Goal: Task Accomplishment & Management: Manage account settings

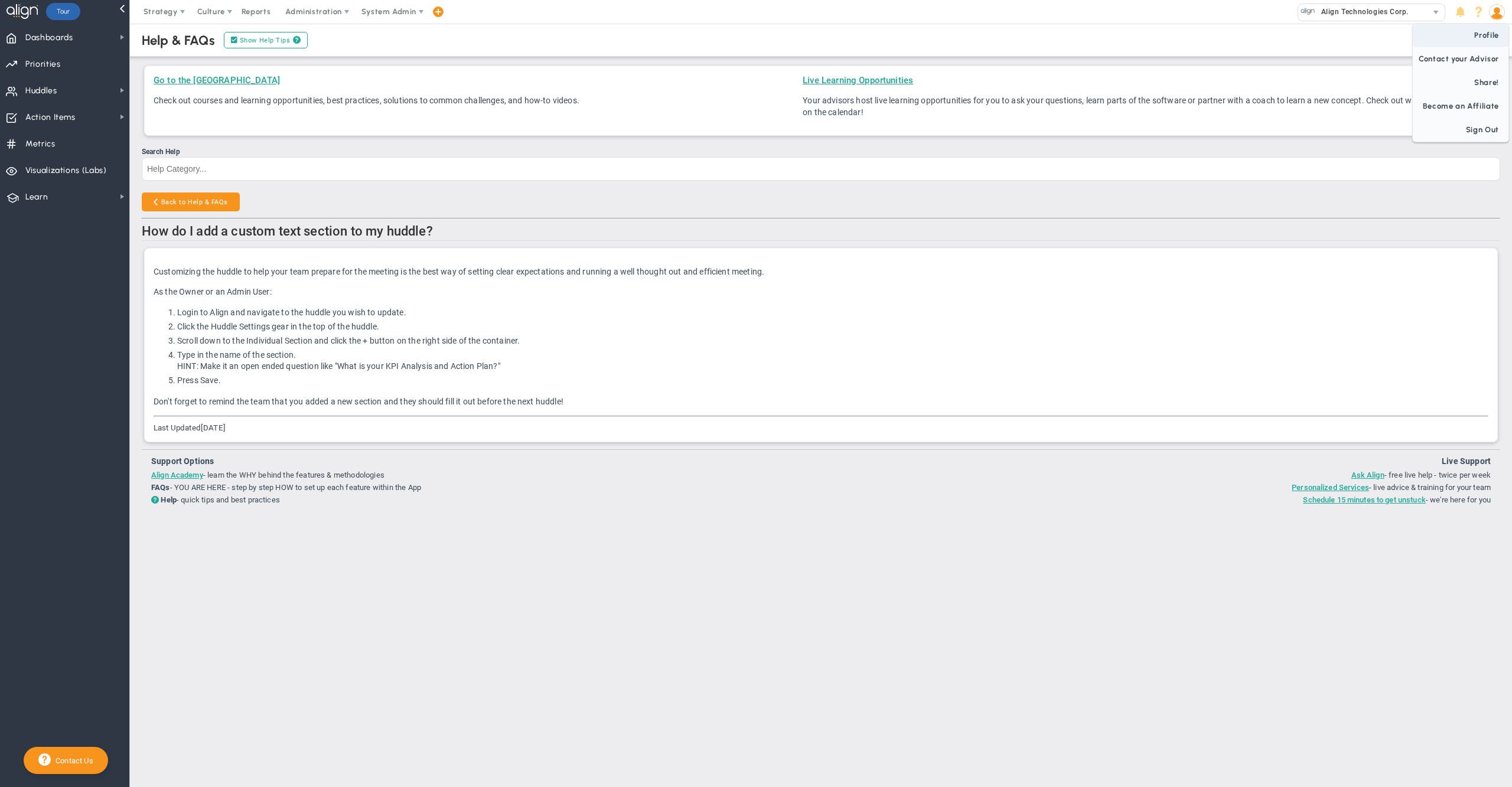
click at [1482, 33] on span "Profile" at bounding box center [1460, 36] width 96 height 24
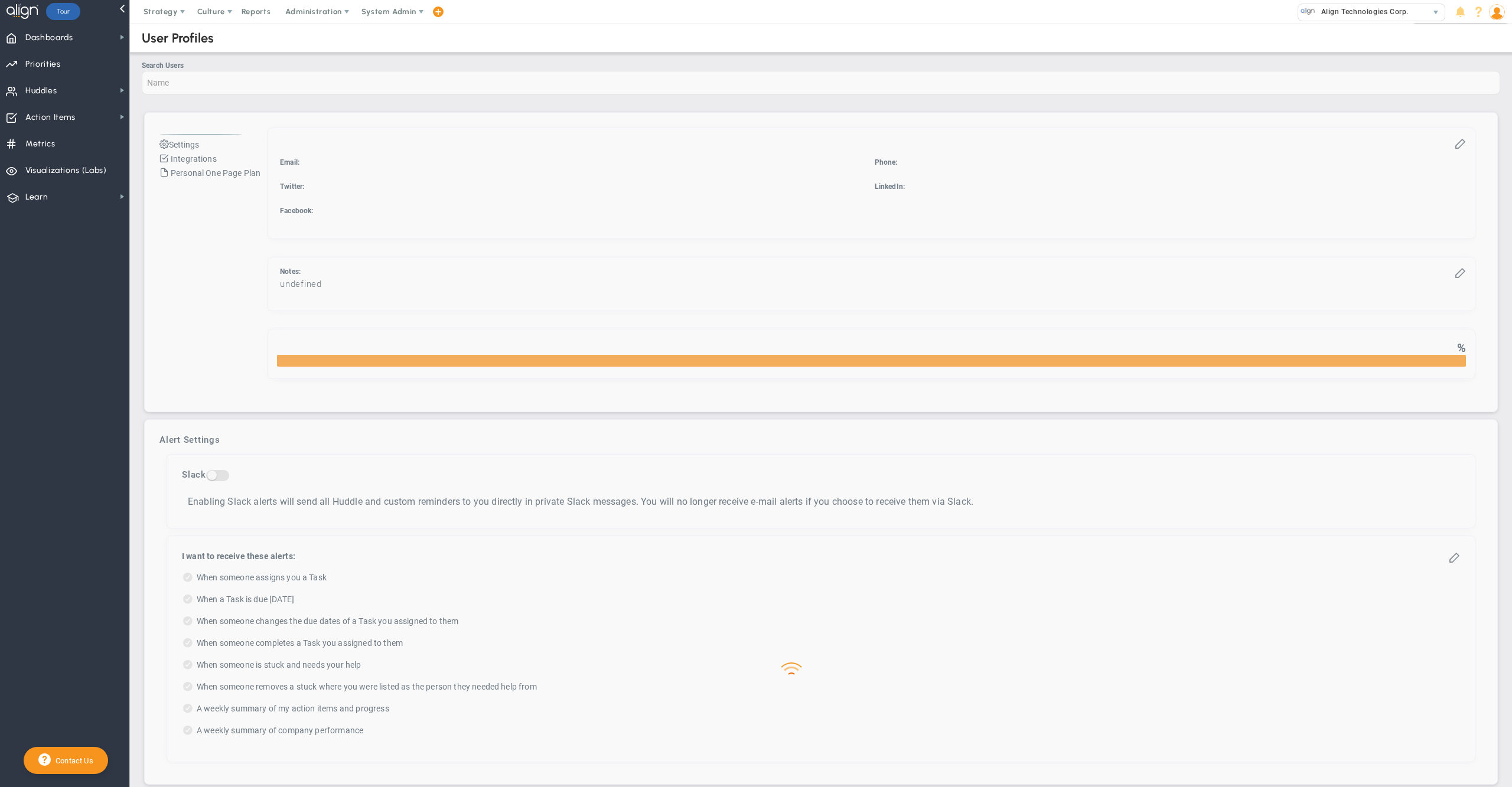
checkbox input "true"
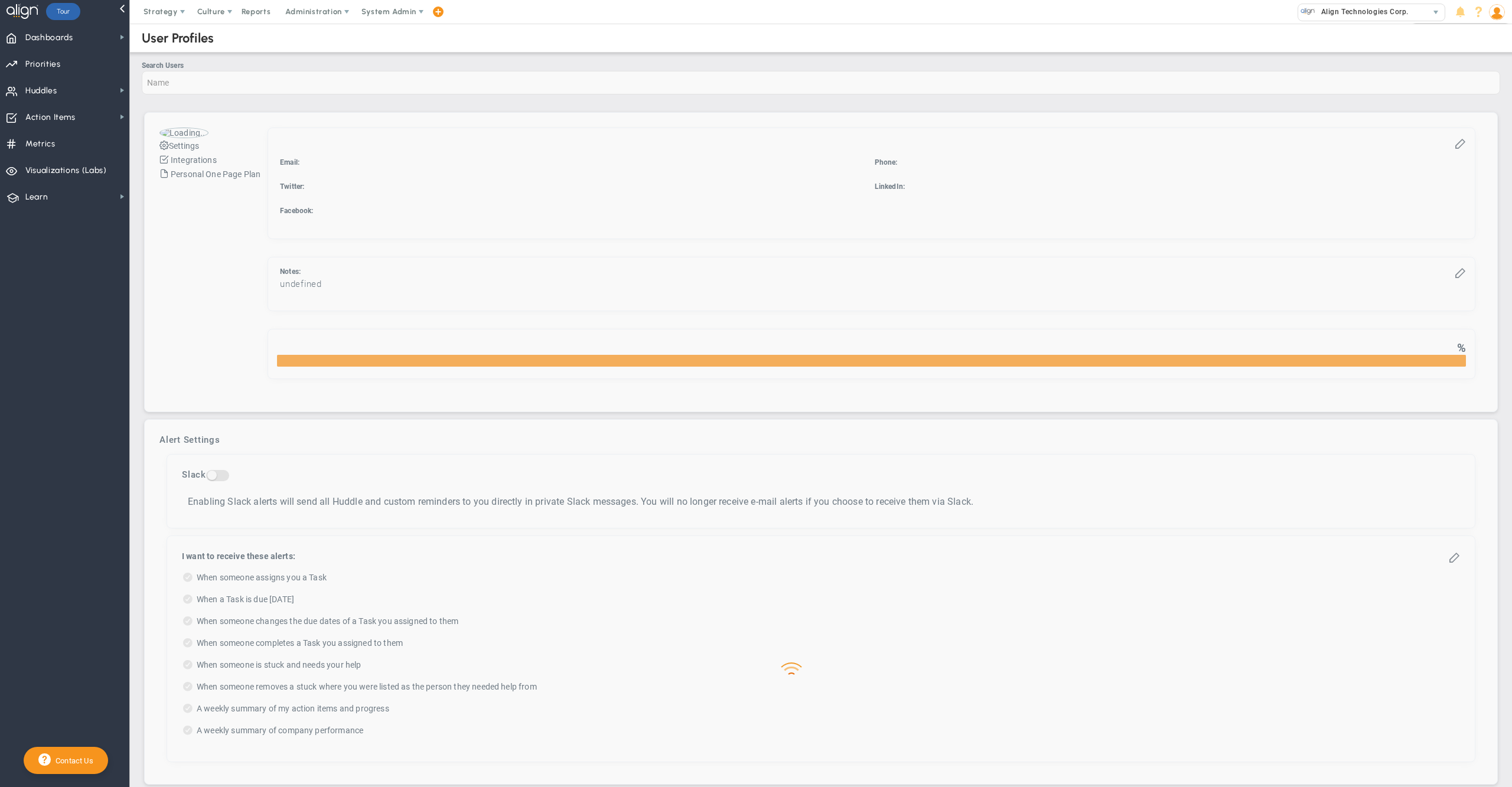
checkbox input "true"
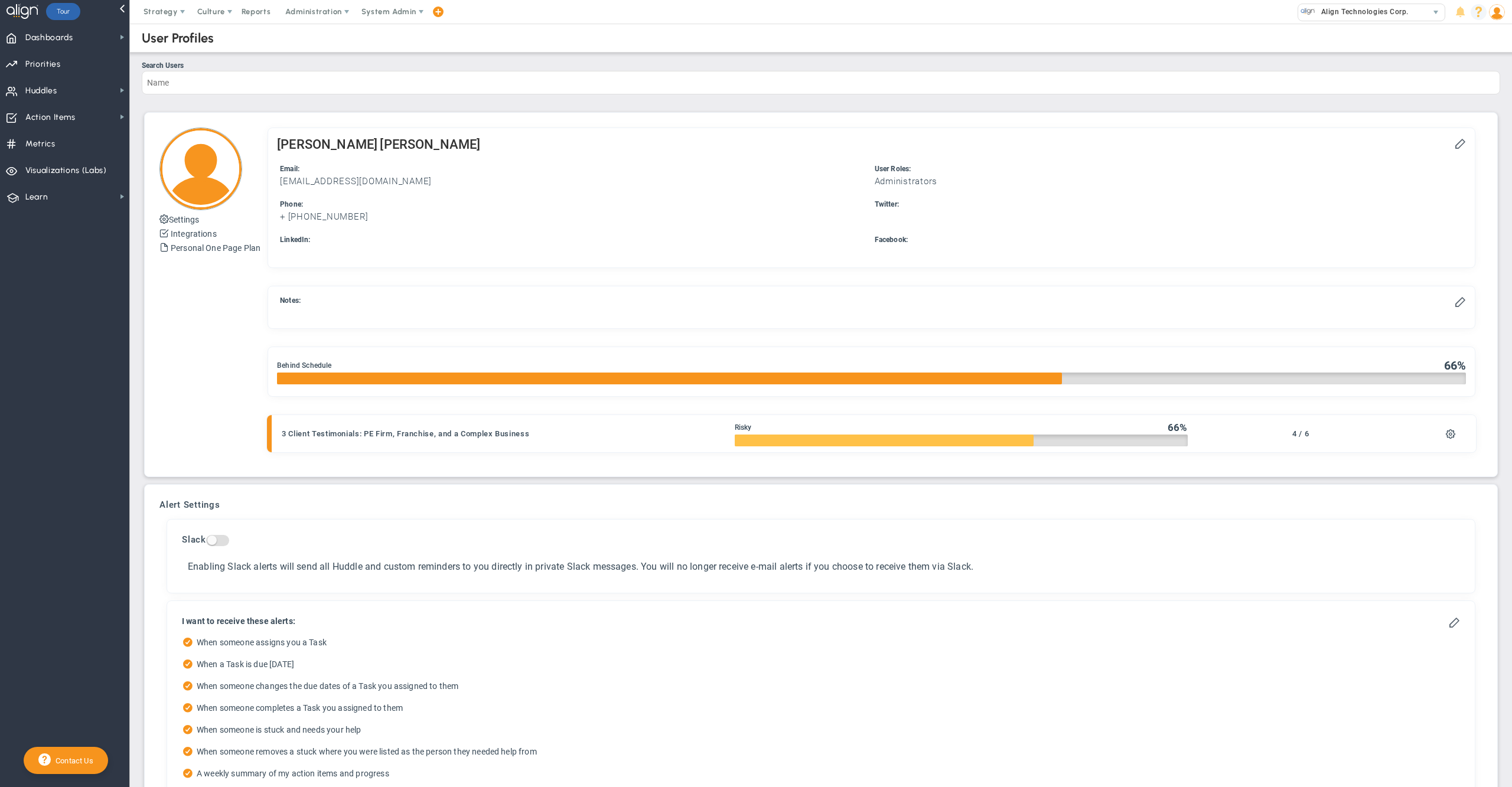
click at [1480, 13] on span at bounding box center [1478, 12] width 16 height 16
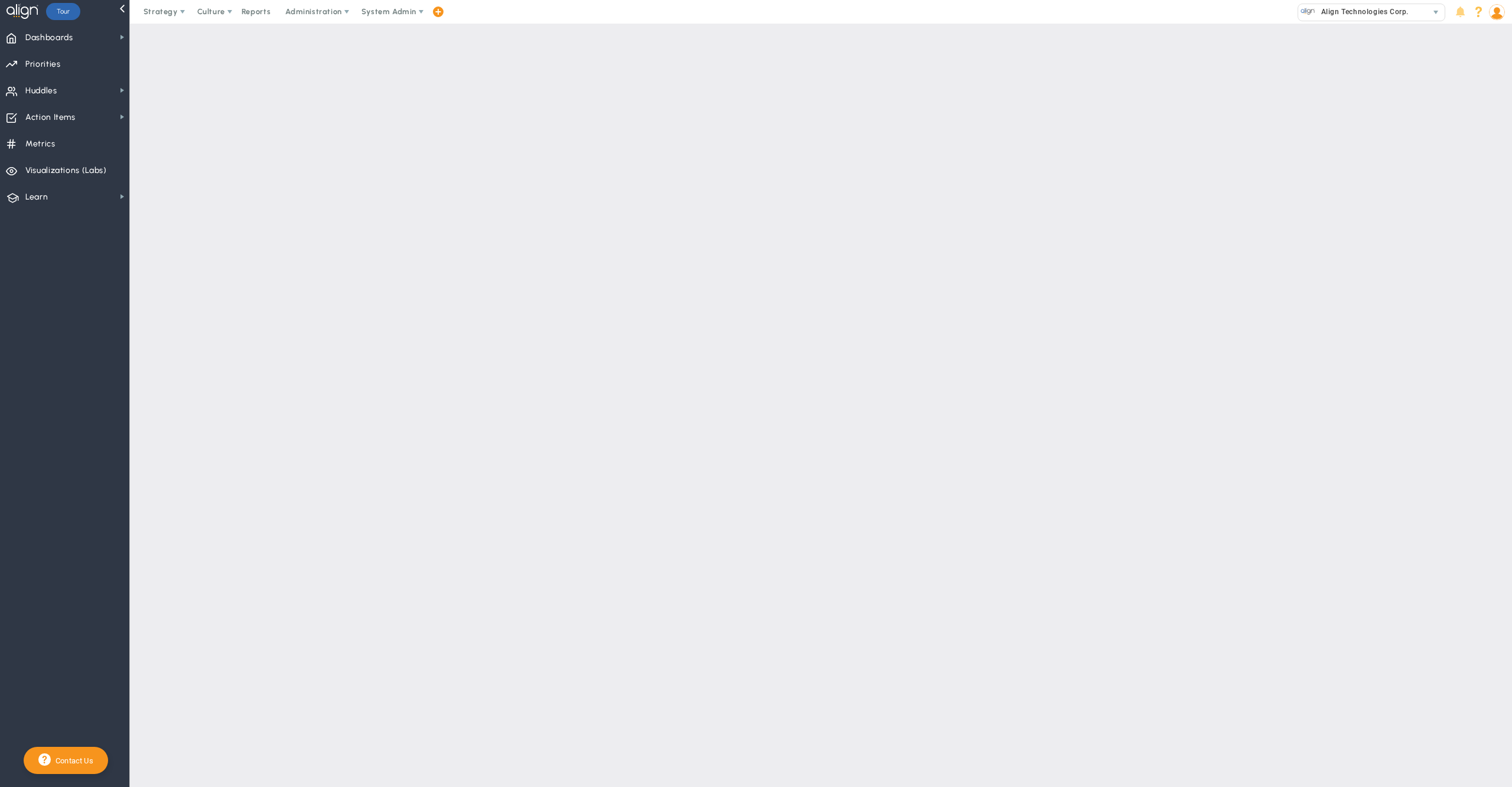
checkbox input "true"
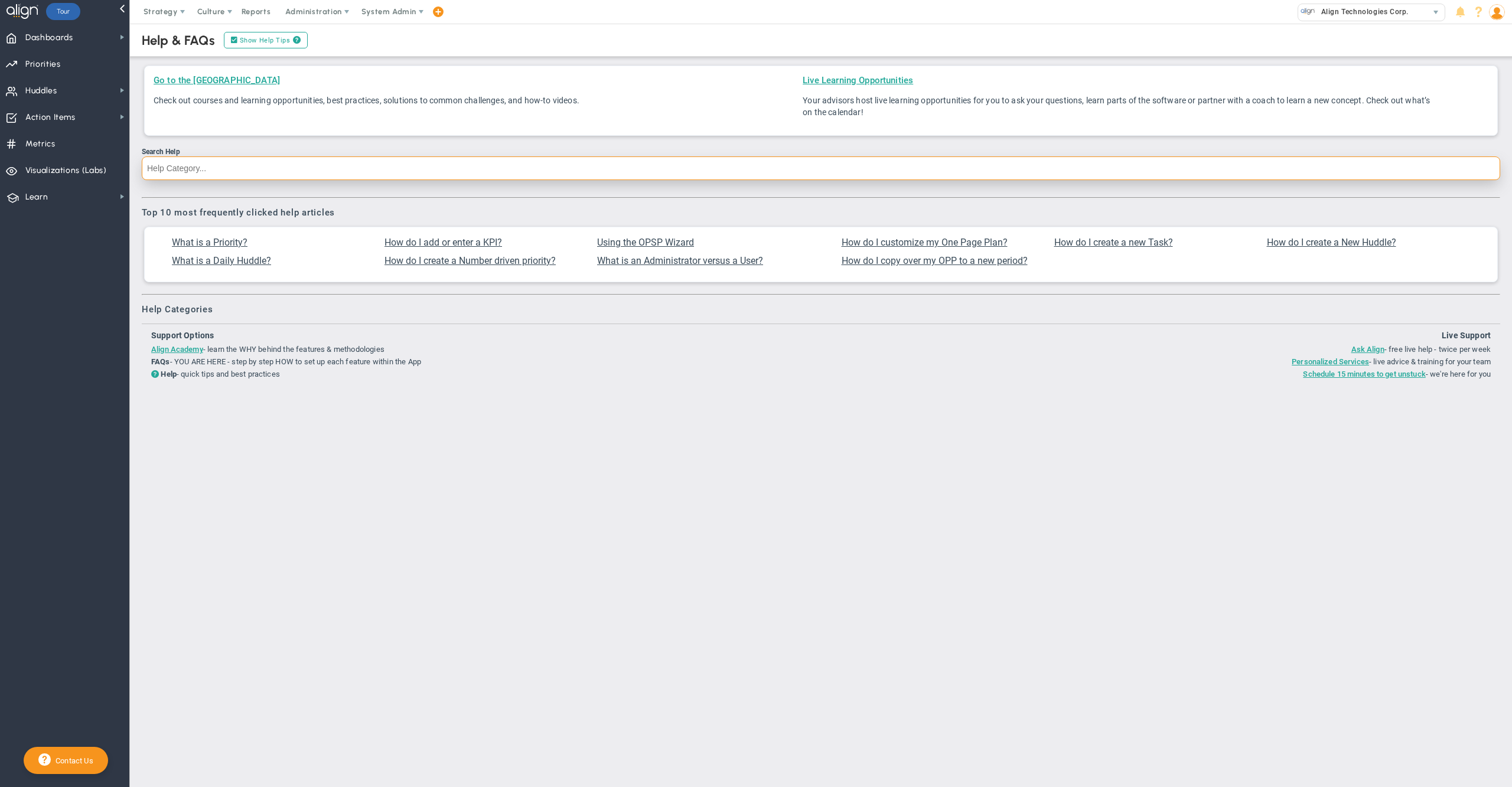
click at [524, 171] on input "Search Help" at bounding box center [821, 168] width 1358 height 24
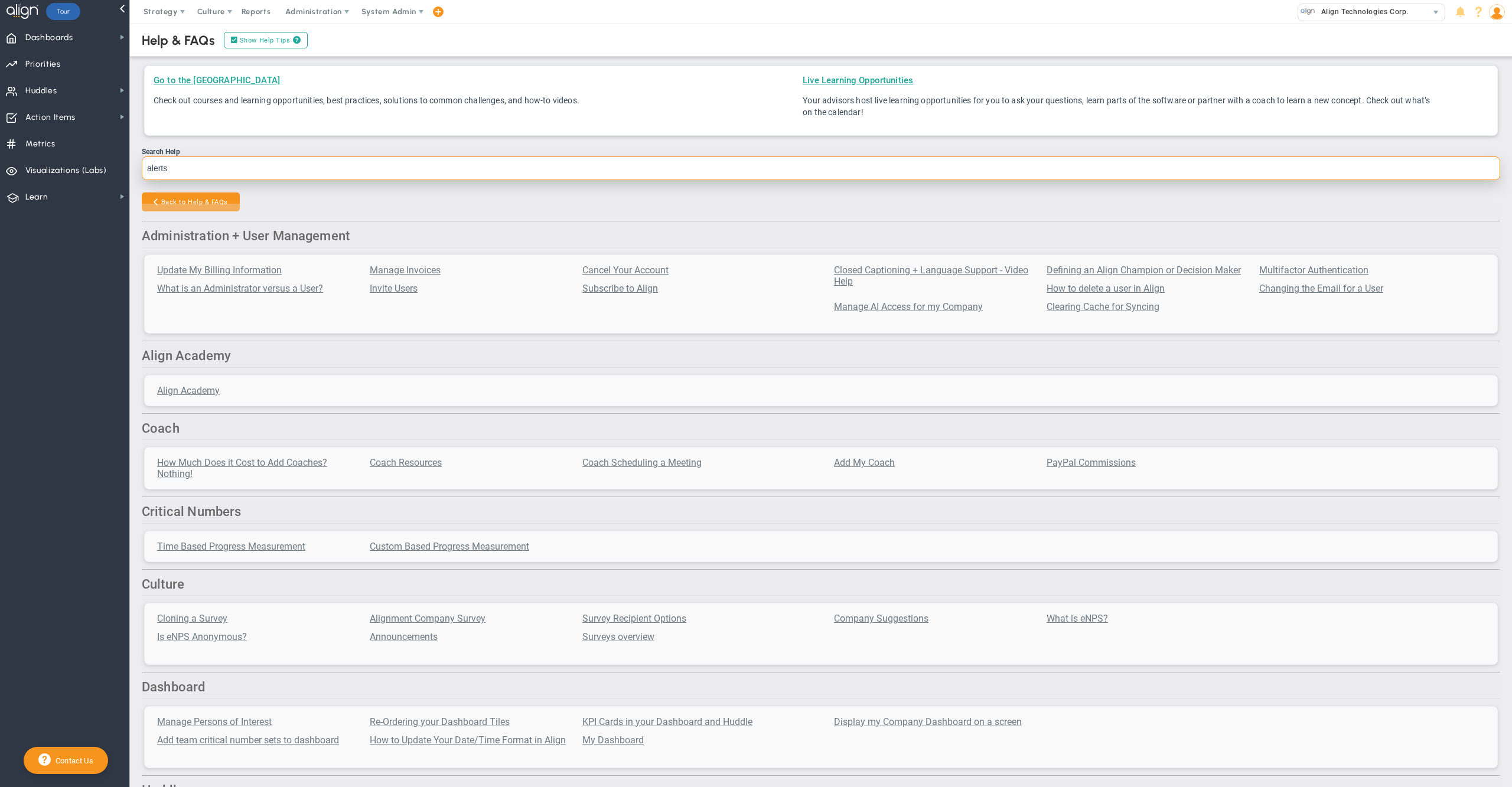
type input "alerts"
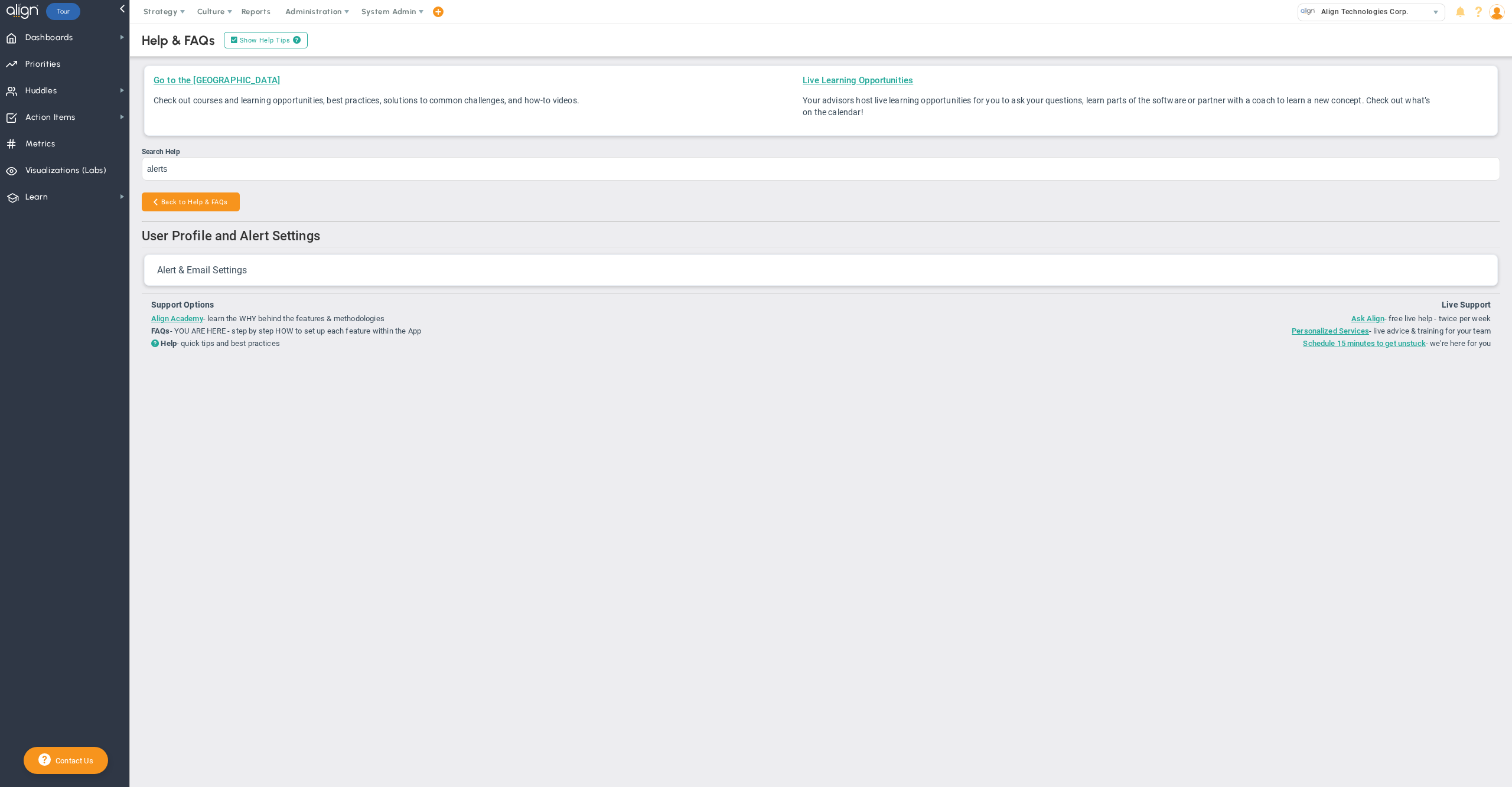
click at [223, 273] on span "Alert & Email Settings" at bounding box center [202, 270] width 90 height 11
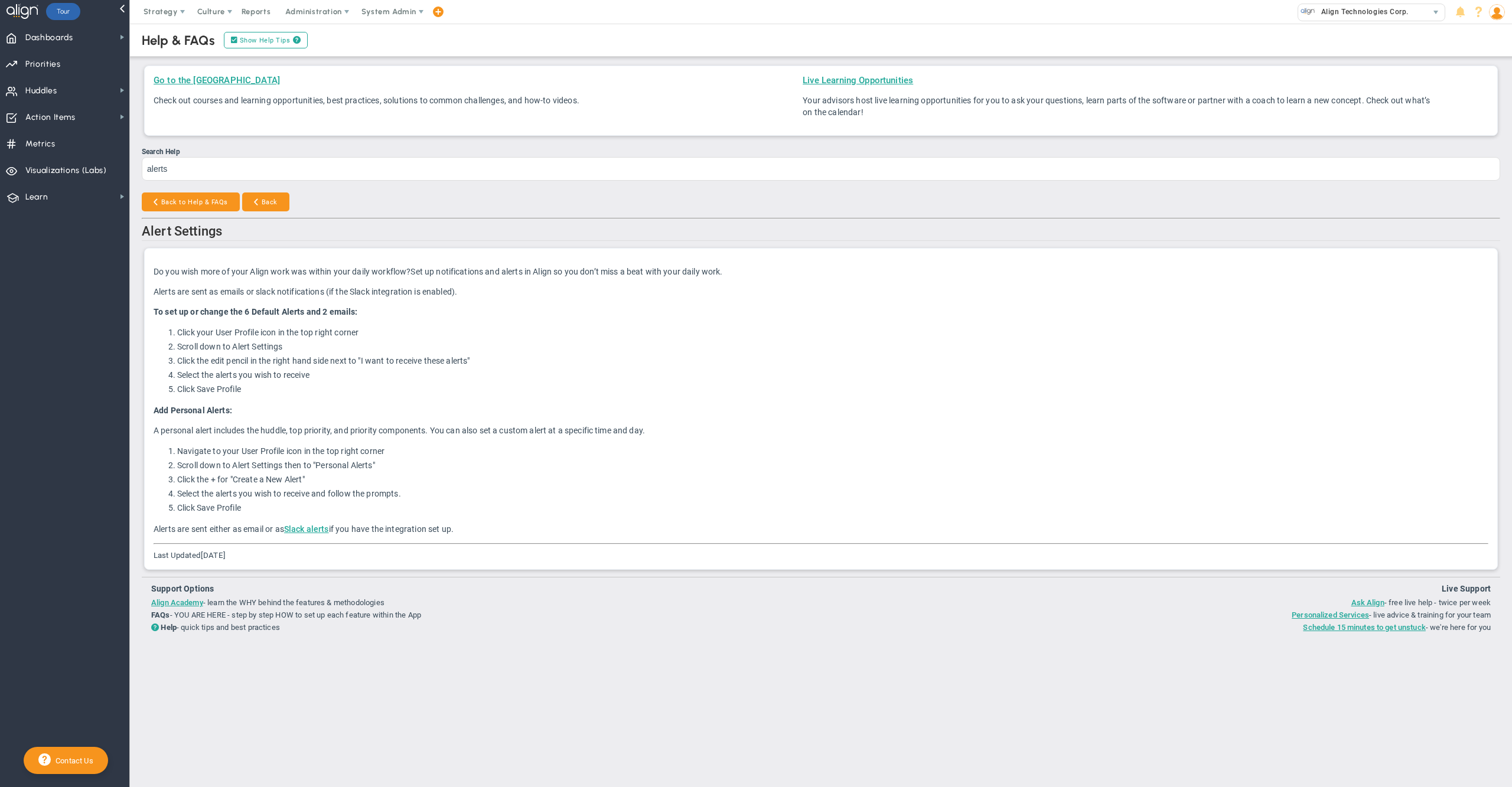
click at [1502, 12] on img at bounding box center [1497, 12] width 16 height 16
click at [1493, 39] on span "Profile" at bounding box center [1460, 36] width 96 height 24
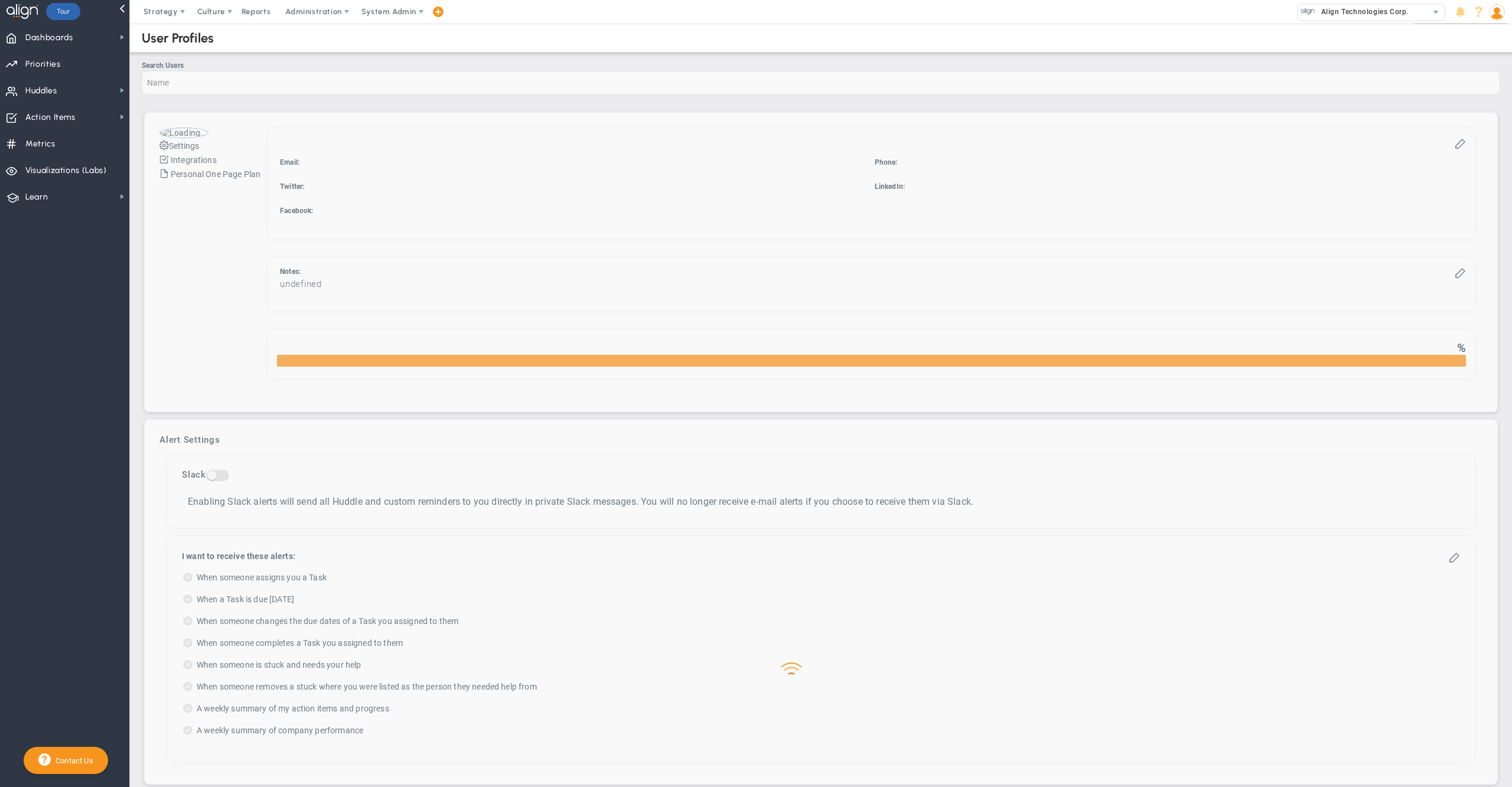
checkbox input "true"
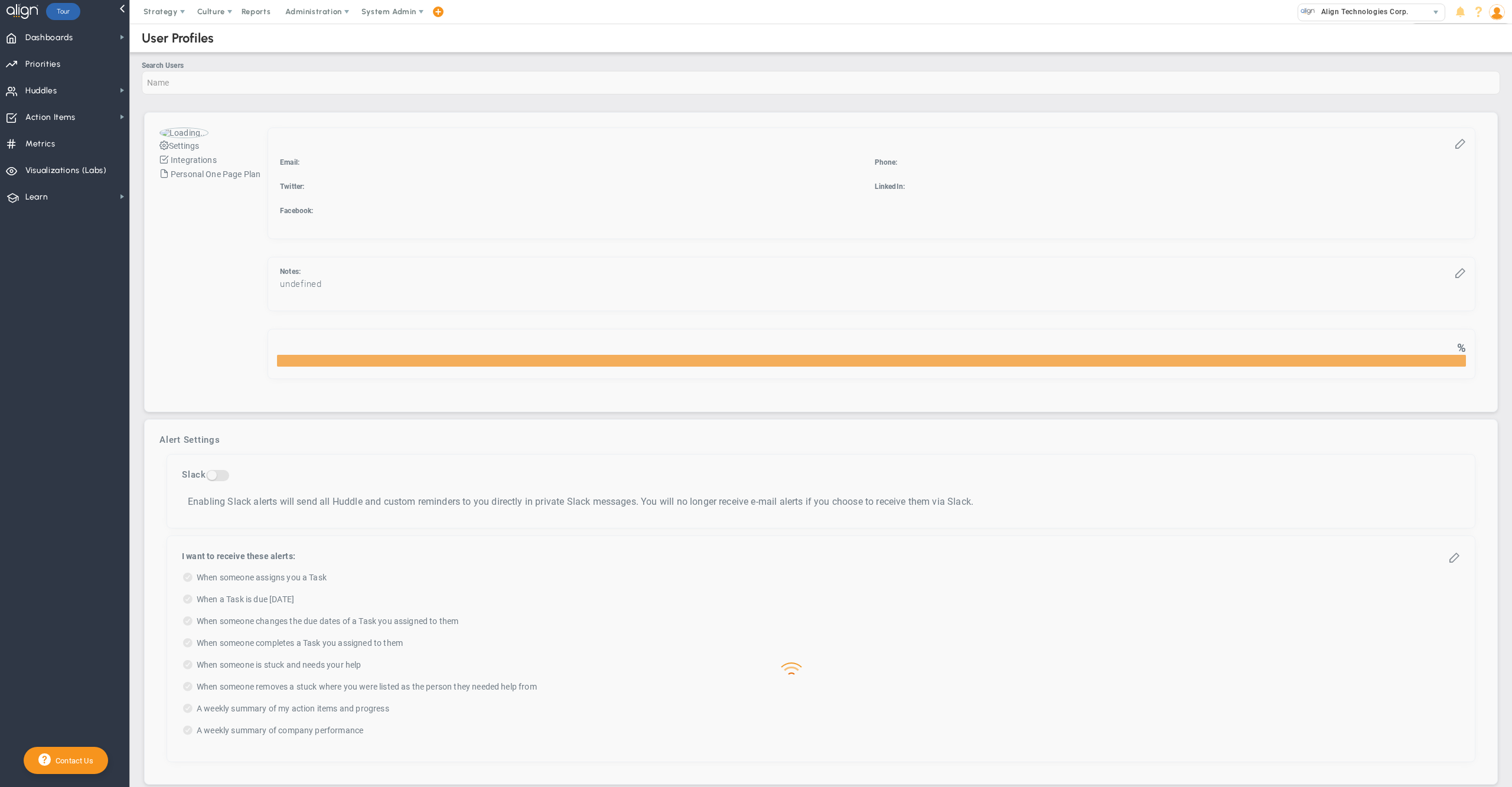
checkbox input "true"
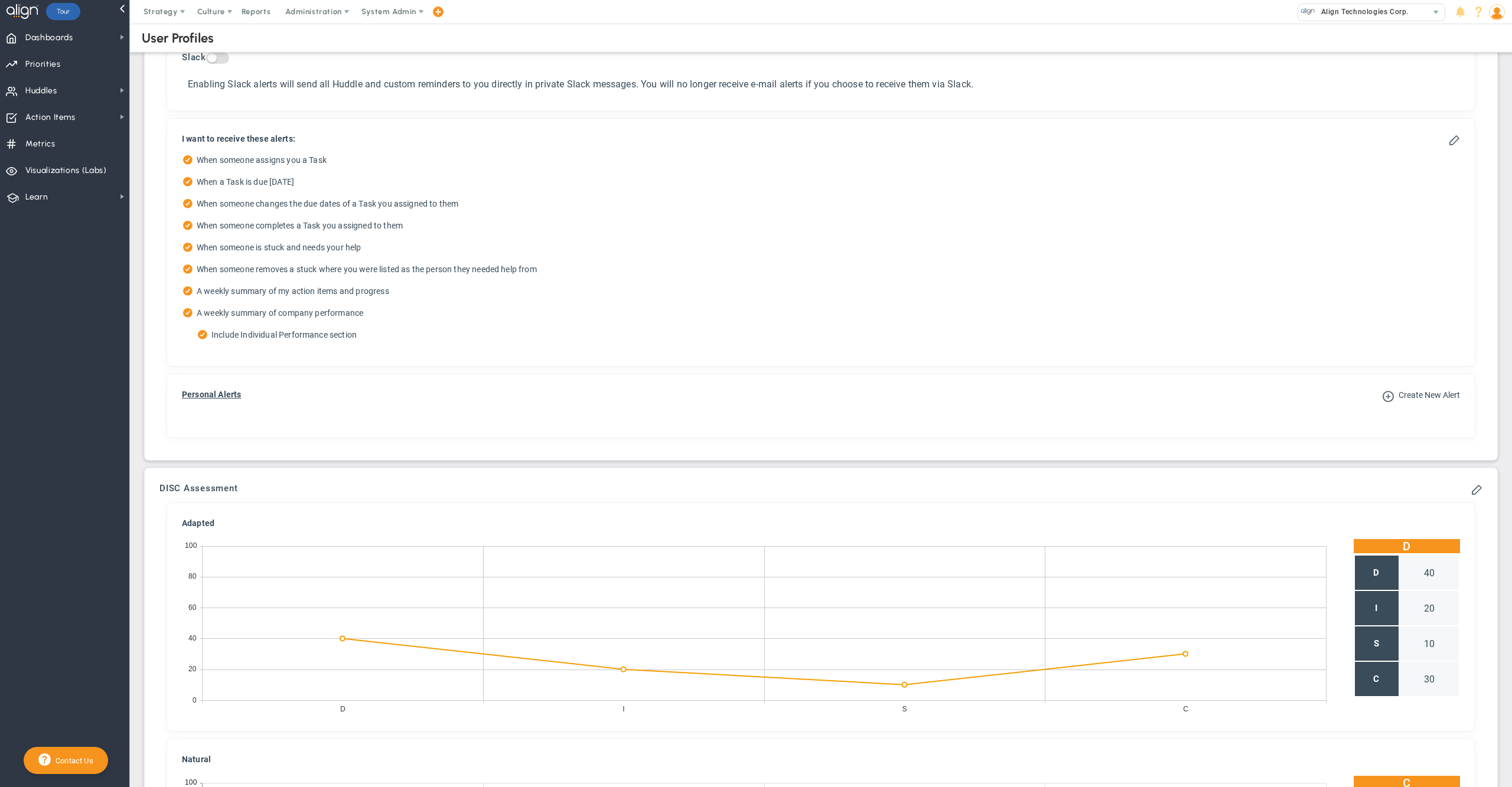
scroll to position [487, 0]
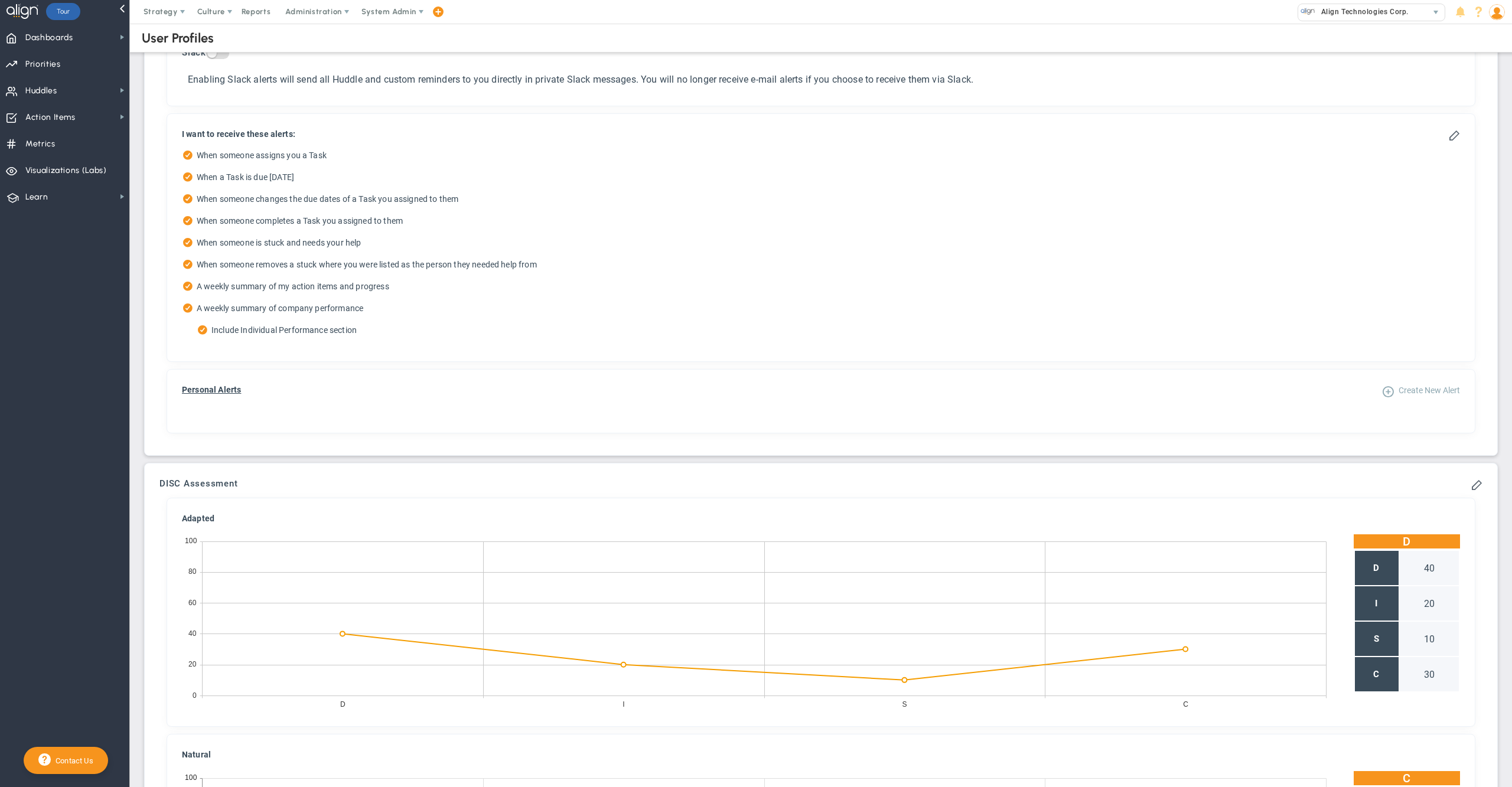
click at [1411, 395] on span "Create New Alert" at bounding box center [1430, 390] width 61 height 9
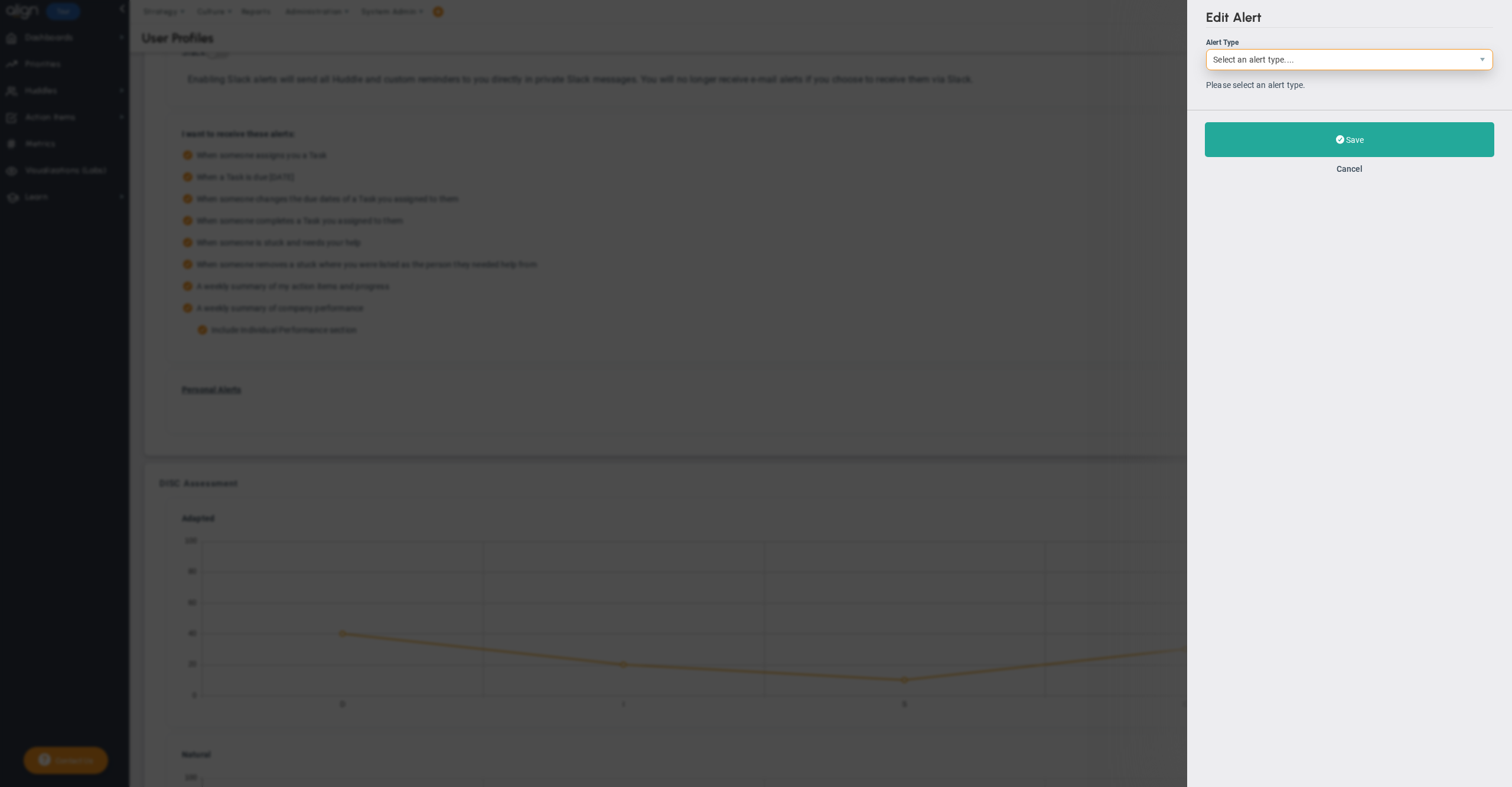
click at [1274, 64] on span "Select an alert type...." at bounding box center [1340, 59] width 266 height 20
click at [1387, 343] on div "Edit Alert Alert Type Select an alert type.... Please select an alert type. Sav…" at bounding box center [1350, 393] width 324 height 787
click at [1348, 170] on button "Cancel" at bounding box center [1350, 168] width 26 height 9
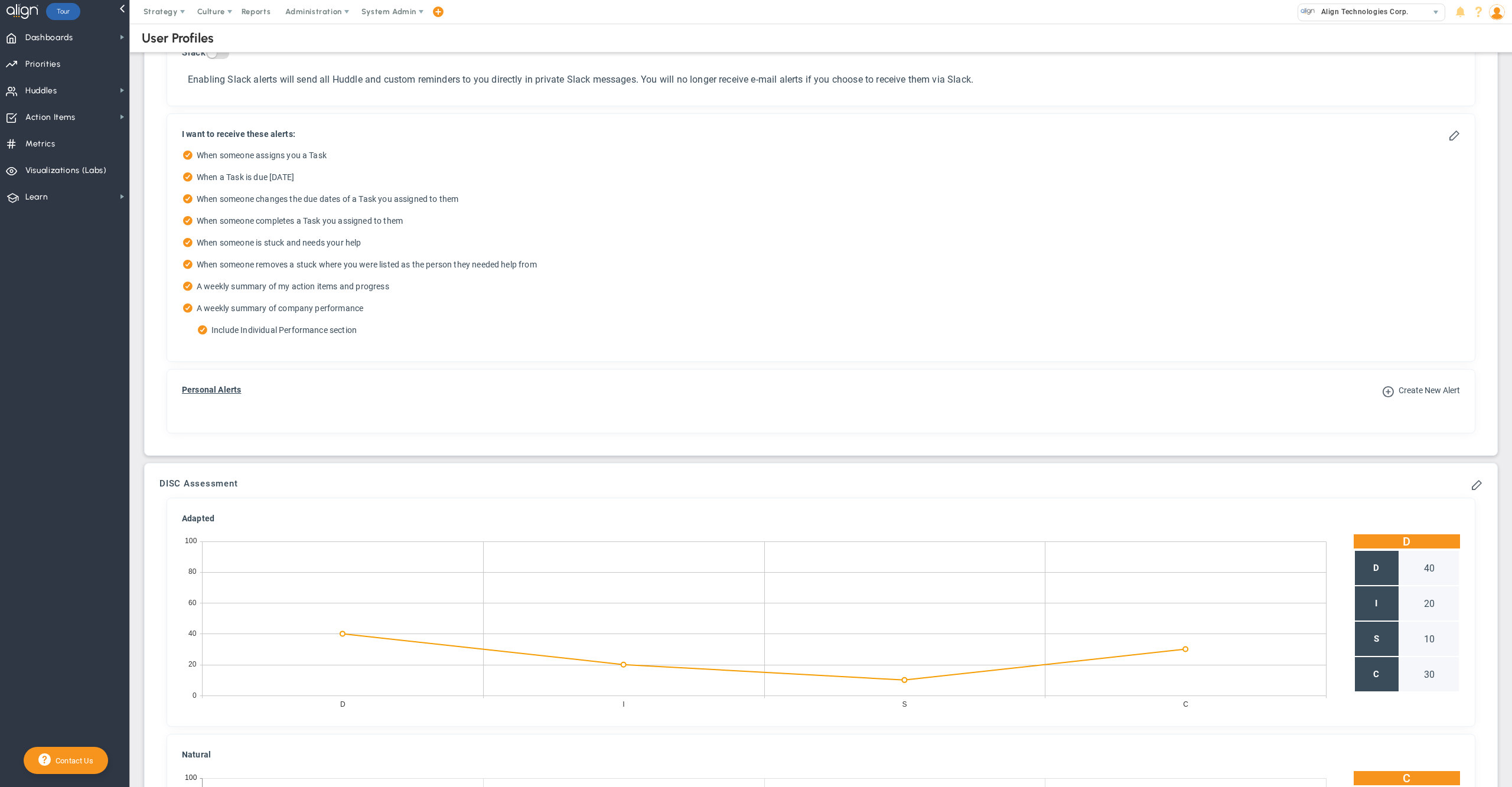
click at [725, 274] on label "When someone removes a stuck where you were listed as the person they needed he…" at bounding box center [821, 266] width 1278 height 14
